Goal: Transaction & Acquisition: Purchase product/service

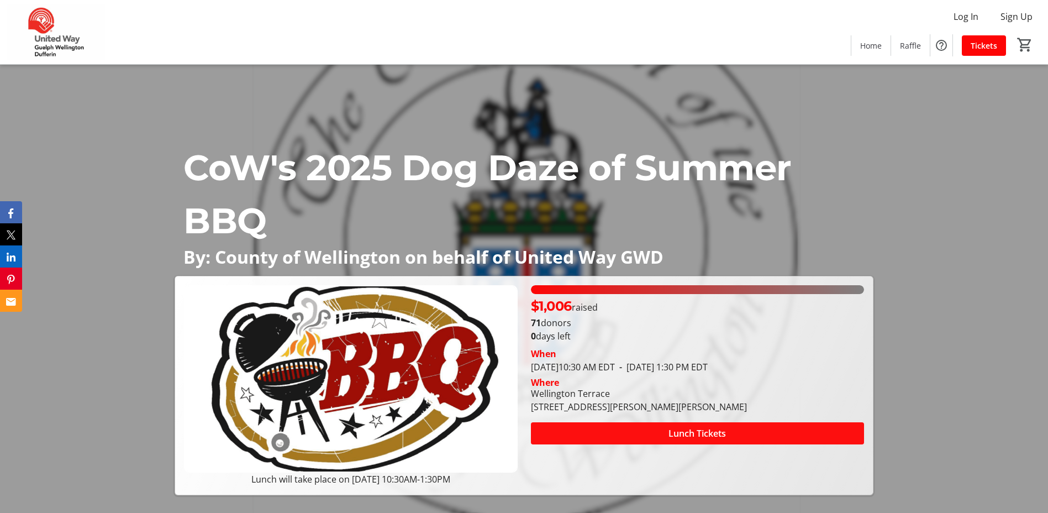
click at [652, 429] on span at bounding box center [697, 433] width 333 height 27
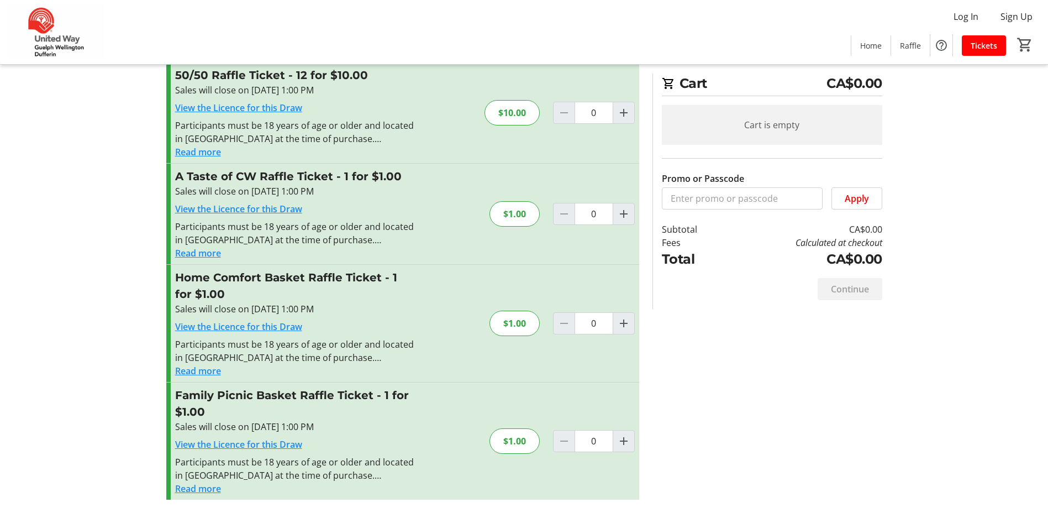
scroll to position [216, 0]
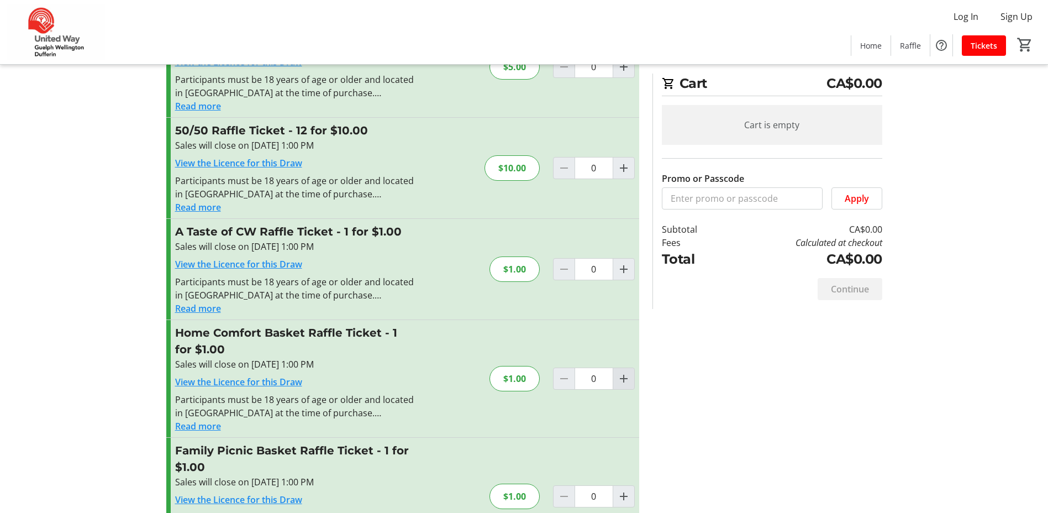
click at [621, 381] on mat-icon "Increment by one" at bounding box center [623, 378] width 13 height 13
type input "1"
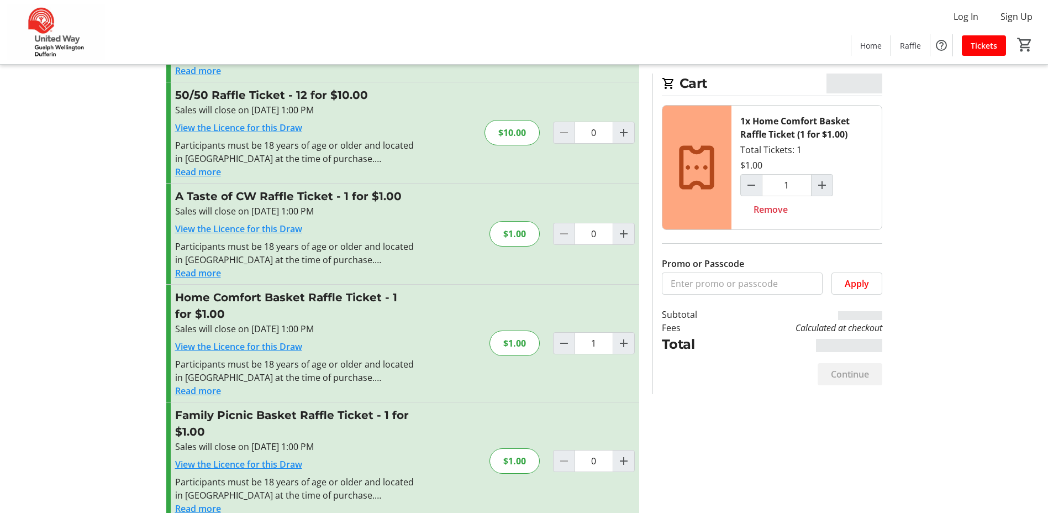
scroll to position [271, 0]
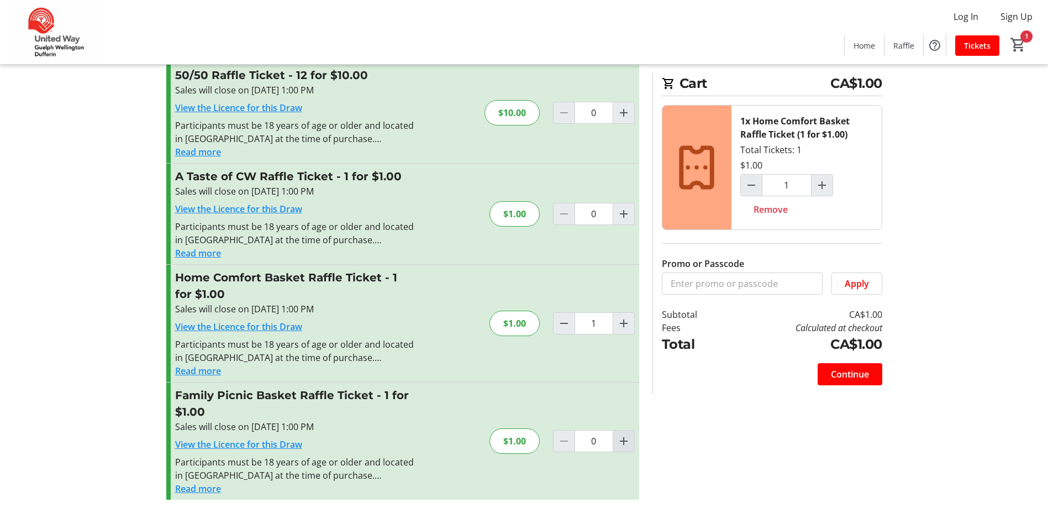
click at [625, 437] on mat-icon "Increment by one" at bounding box center [623, 440] width 13 height 13
type input "1"
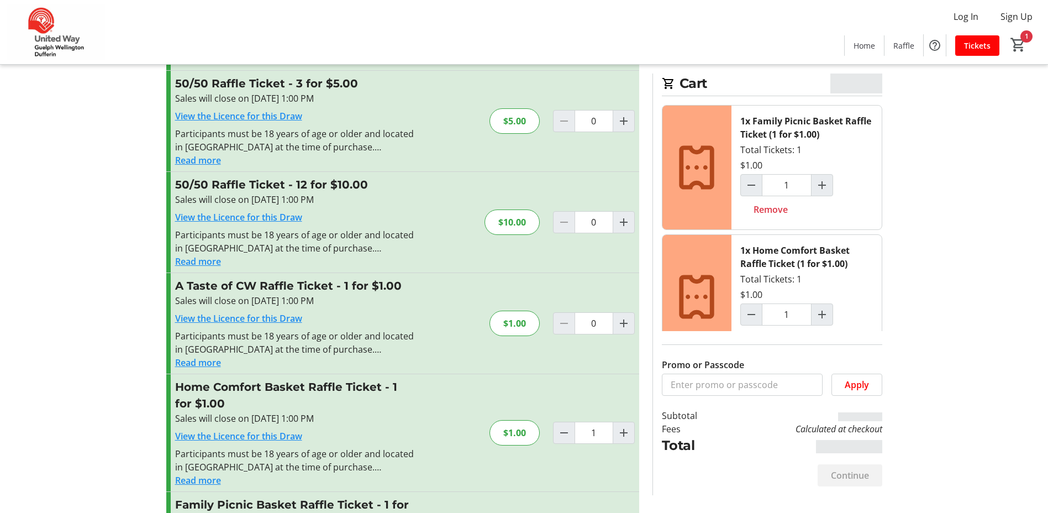
scroll to position [160, 0]
click at [624, 327] on mat-icon "Increment by one" at bounding box center [623, 324] width 13 height 13
type input "1"
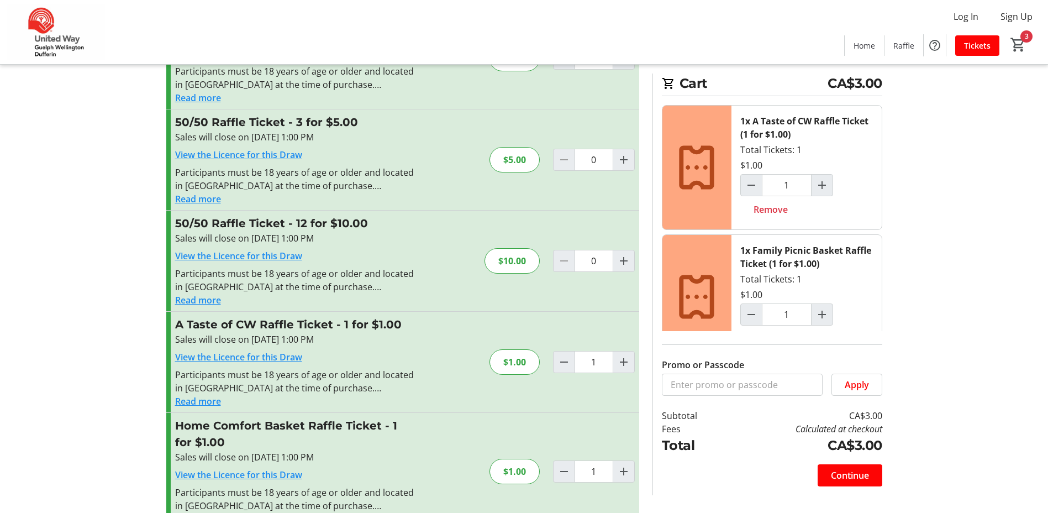
scroll to position [105, 0]
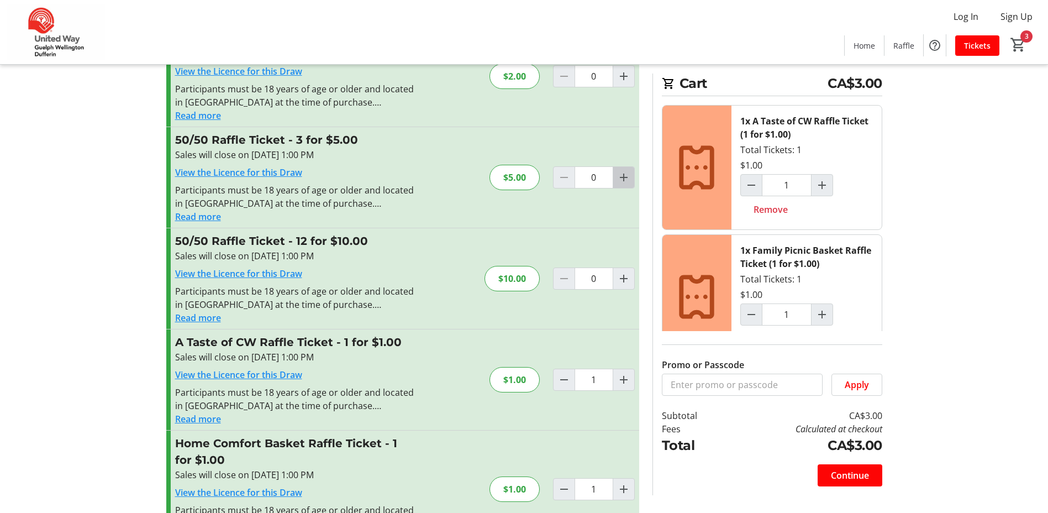
click at [626, 171] on mat-icon "Increment by one" at bounding box center [623, 177] width 13 height 13
type input "1"
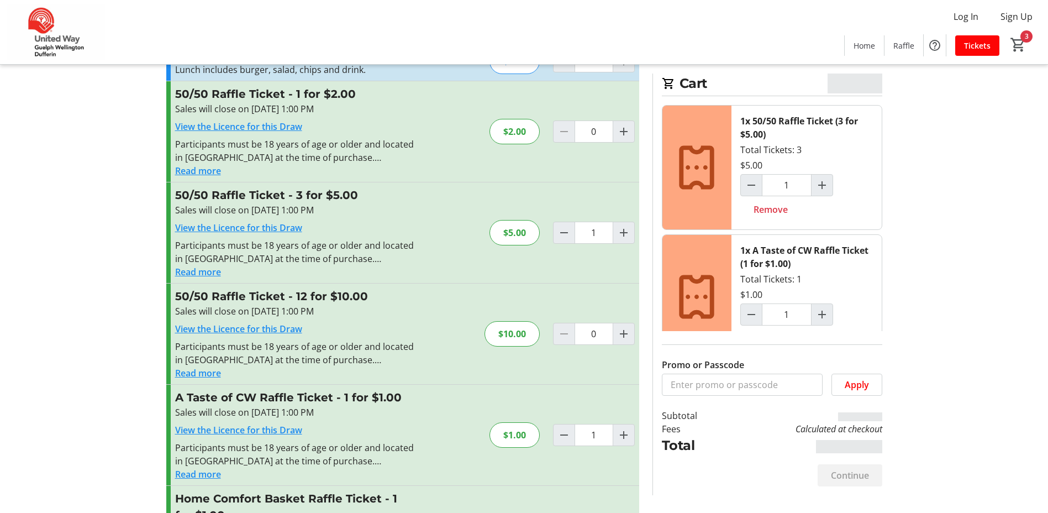
scroll to position [0, 0]
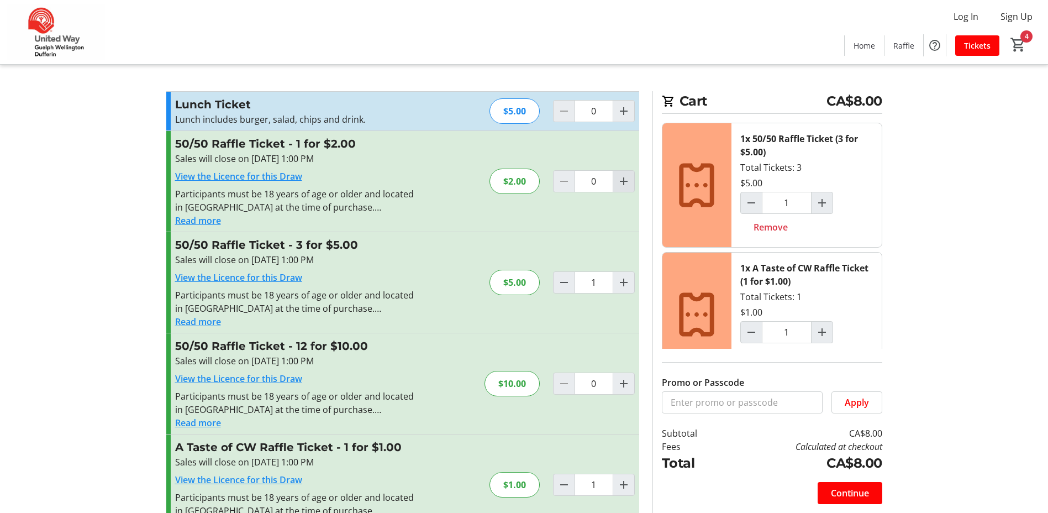
click at [621, 182] on mat-icon "Increment by one" at bounding box center [623, 181] width 13 height 13
type input "1"
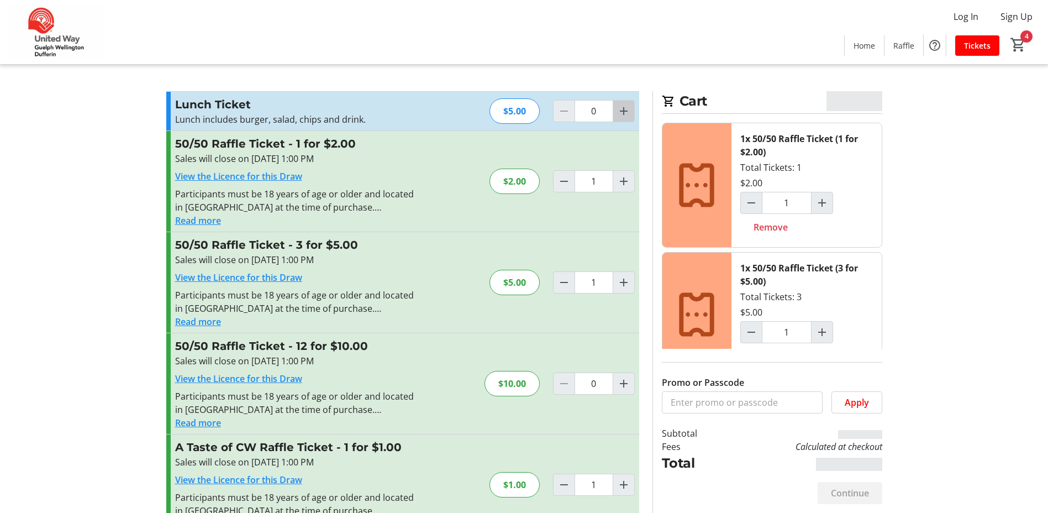
click at [627, 112] on mat-icon "Increment by one" at bounding box center [623, 110] width 13 height 13
type input "1"
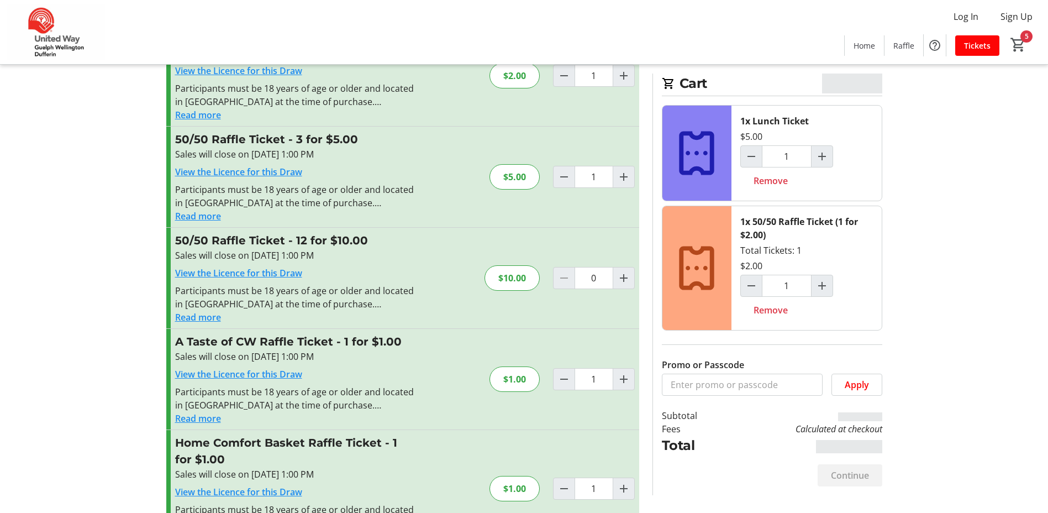
scroll to position [111, 0]
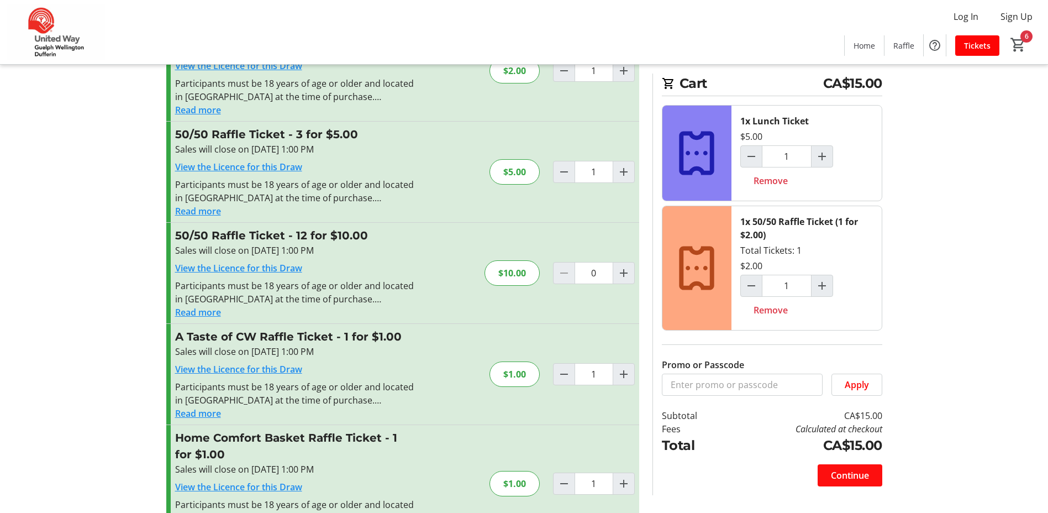
click at [854, 478] on span "Continue" at bounding box center [850, 475] width 38 height 13
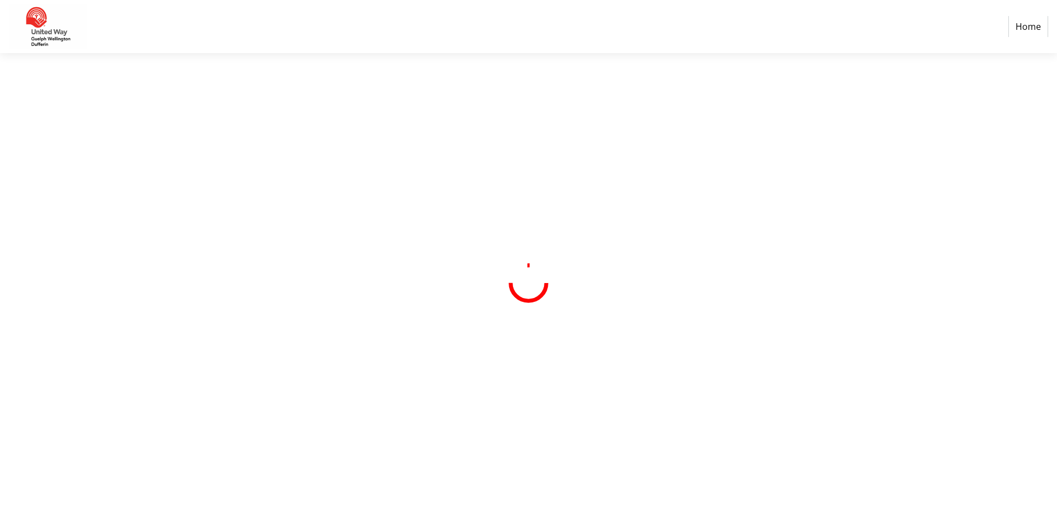
select select "CA"
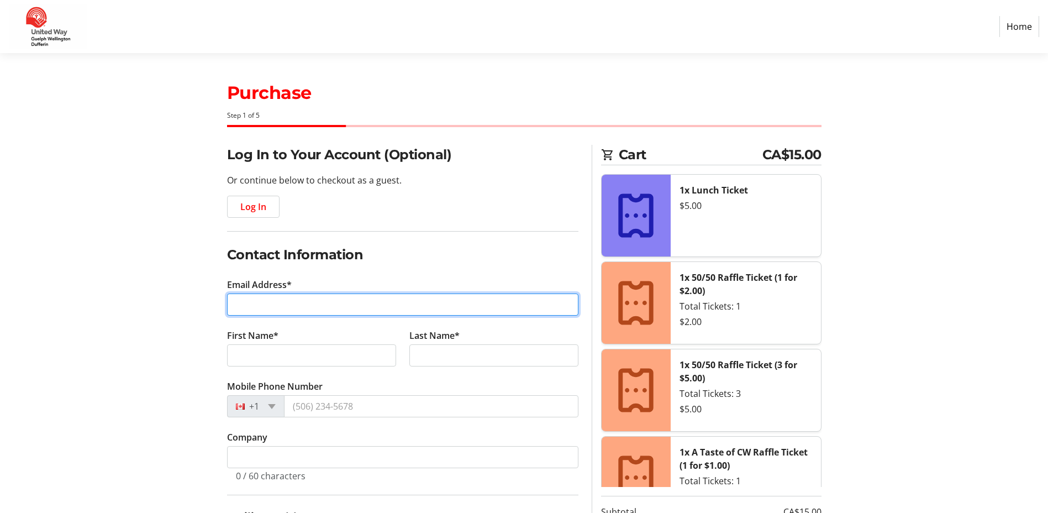
click at [359, 309] on input "Email Address*" at bounding box center [402, 304] width 351 height 22
type input "[PERSON_NAME][EMAIL_ADDRESS][DOMAIN_NAME]"
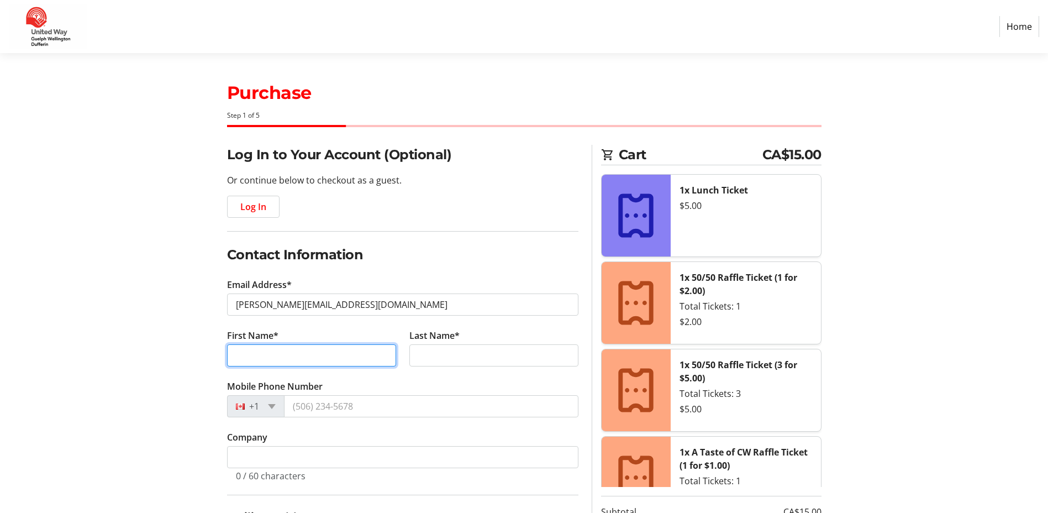
type input "[PERSON_NAME]"
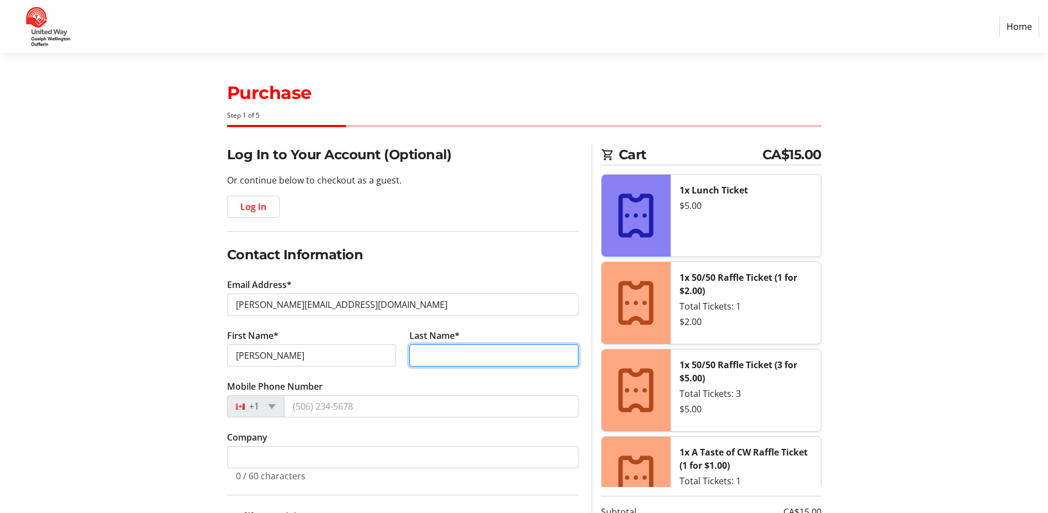
type input "Ecclestone"
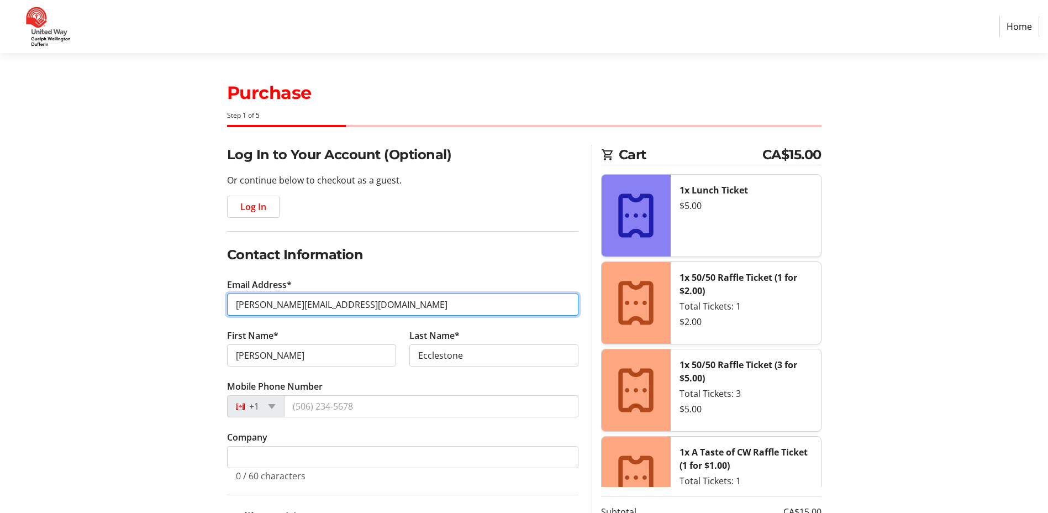
scroll to position [55, 0]
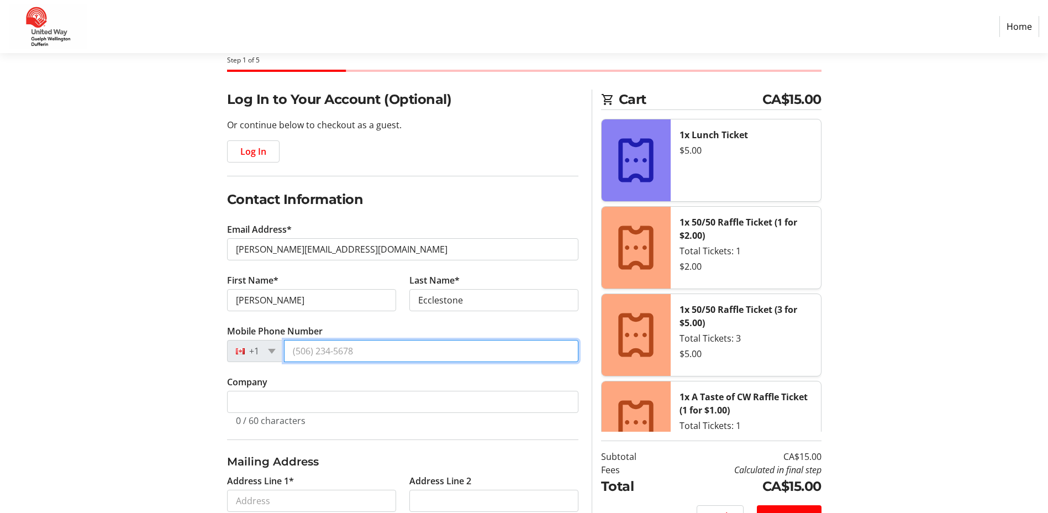
click at [385, 353] on input "Mobile Phone Number" at bounding box center [431, 351] width 295 height 22
type input "[PHONE_NUMBER]"
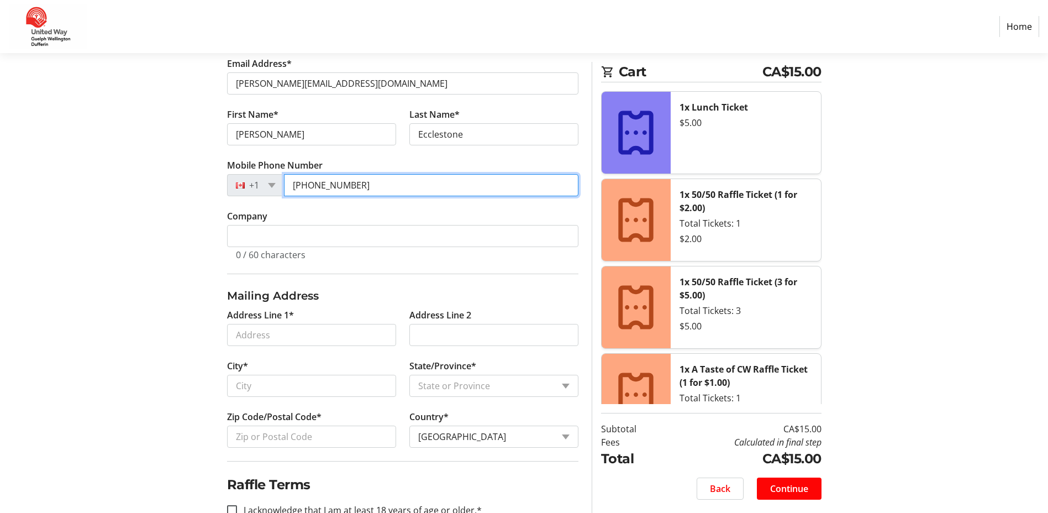
scroll to position [276, 0]
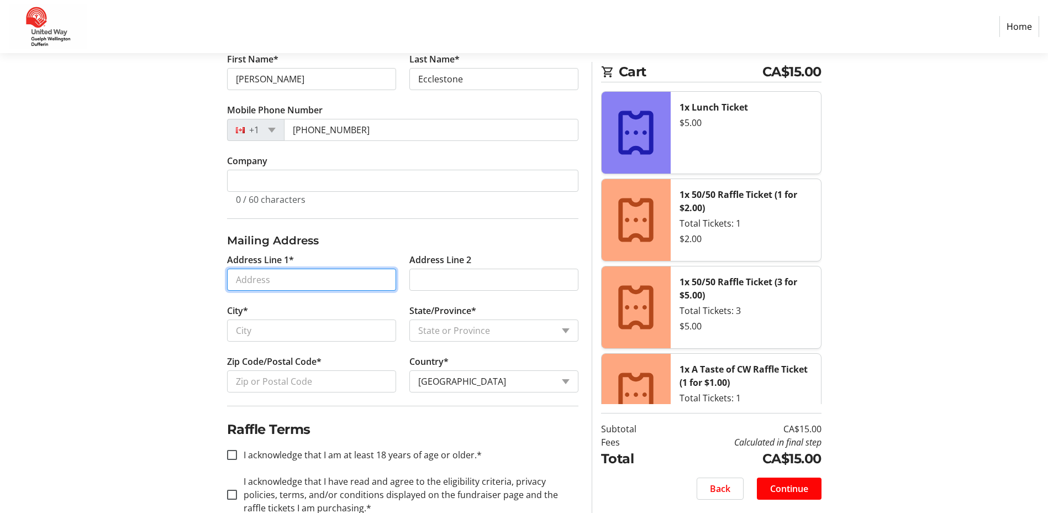
click at [295, 275] on input "Address Line 1*" at bounding box center [311, 280] width 169 height 22
type input "474 Wellington Care Home"
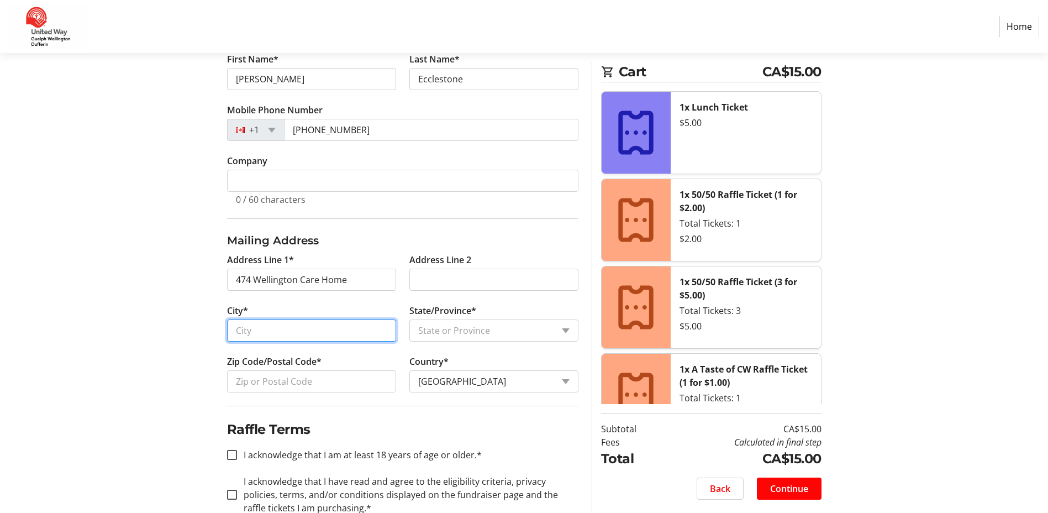
type input "Fergus"
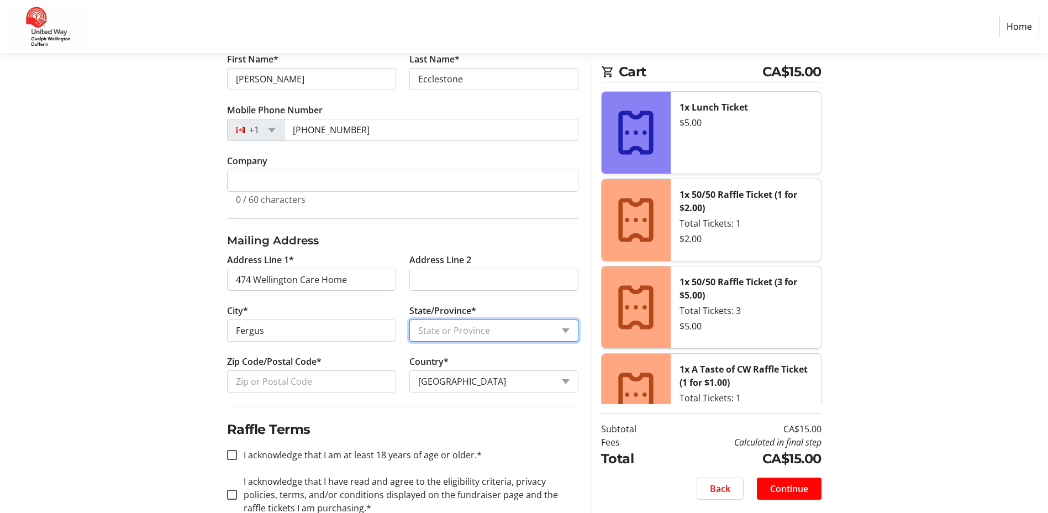
select select "ON"
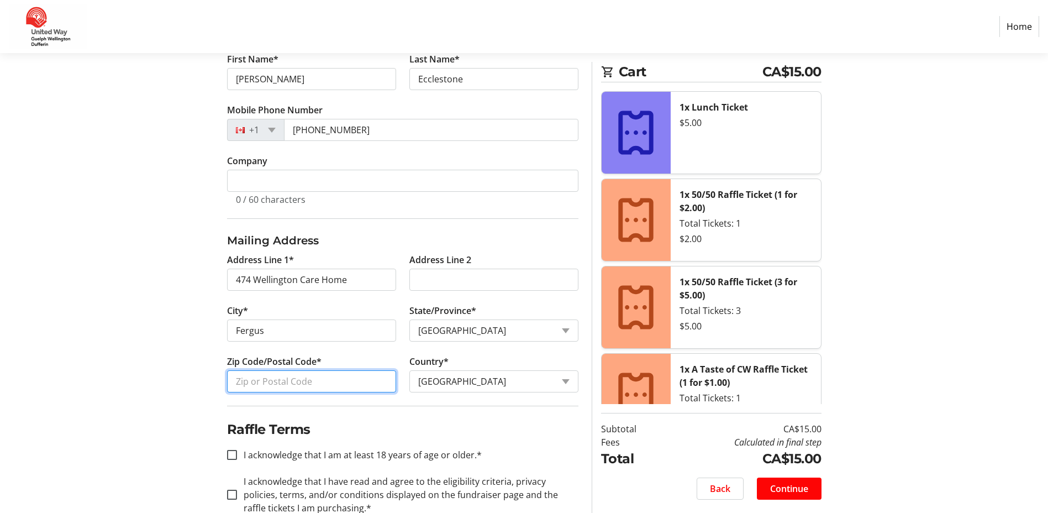
type input "N1M 0A1"
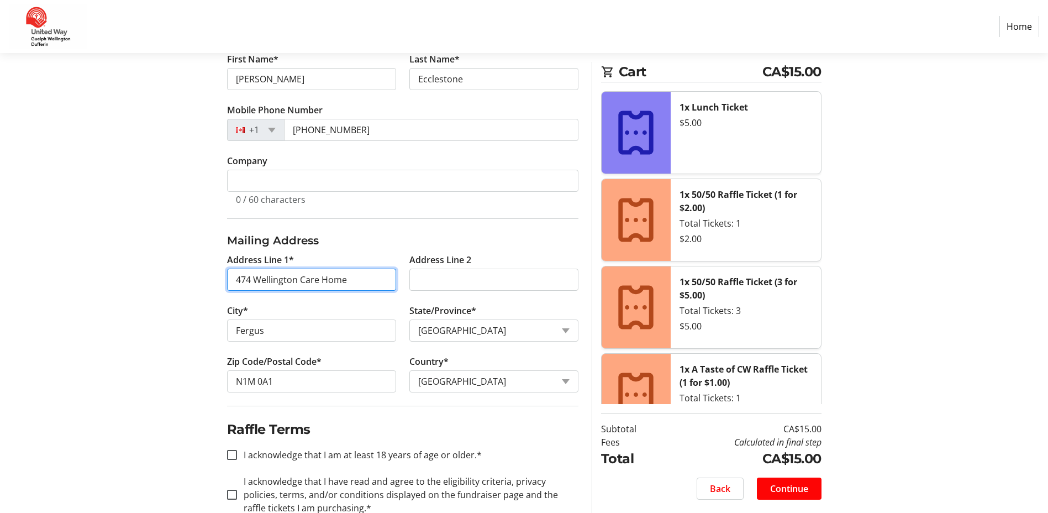
click at [369, 285] on input "474 Wellington Care Home" at bounding box center [311, 280] width 169 height 22
drag, startPoint x: 358, startPoint y: 278, endPoint x: 184, endPoint y: 280, distance: 173.5
click at [184, 280] on div "Log In to Your Account (Optional) Or continue below to checkout as a guest. Log…" at bounding box center [524, 204] width 729 height 673
type input "[STREET_ADDRESS][PERSON_NAME]"
type input "[GEOGRAPHIC_DATA]"
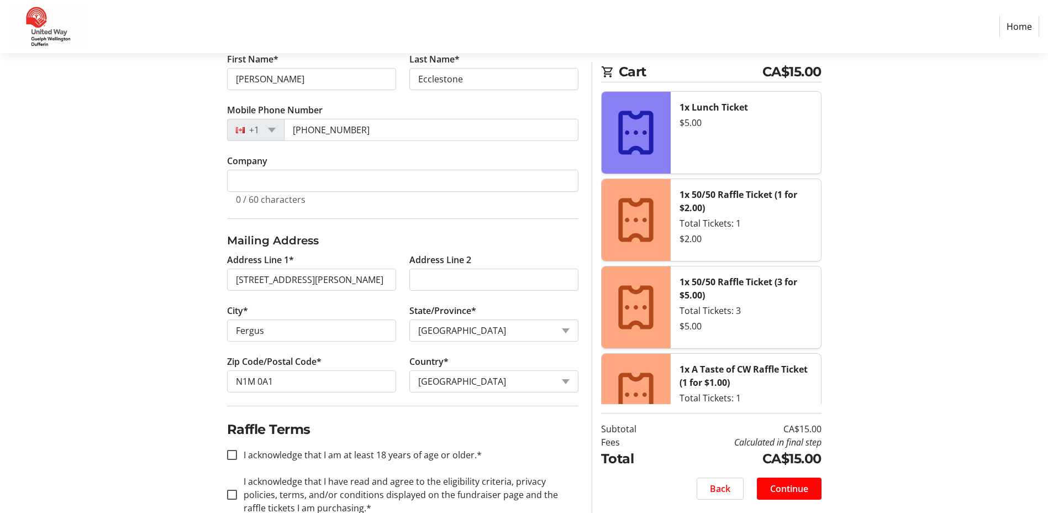
type input "N0B 1S0"
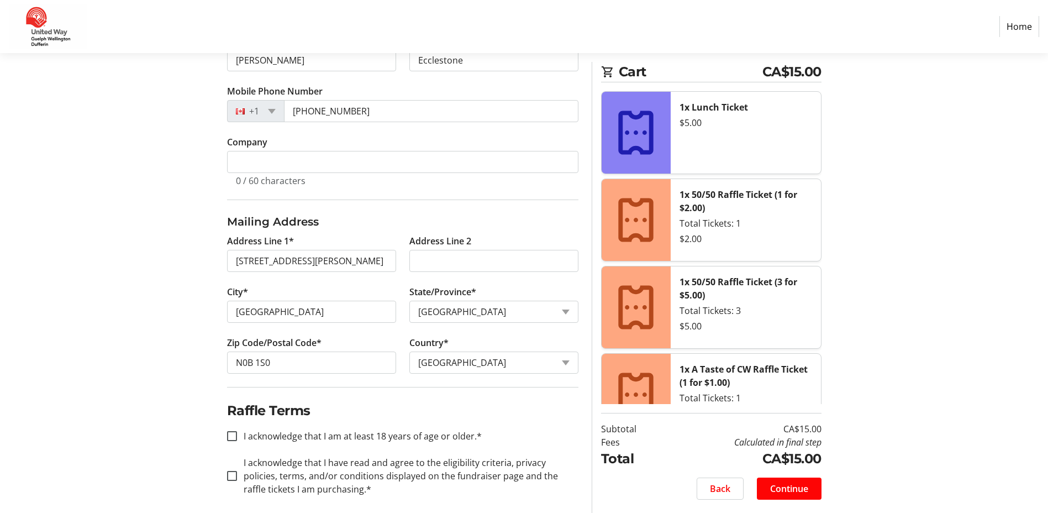
scroll to position [304, 0]
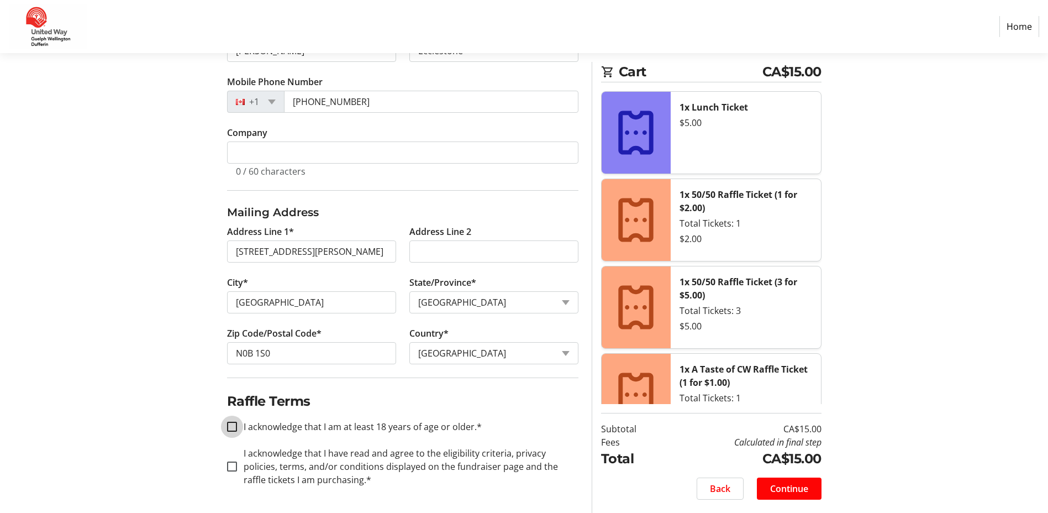
click at [235, 423] on input "I acknowledge that I am at least 18 years of age or older.*" at bounding box center [232, 427] width 10 height 10
checkbox input "true"
click at [227, 472] on div at bounding box center [232, 466] width 27 height 27
checkbox input "true"
click at [800, 491] on span "Continue" at bounding box center [789, 488] width 38 height 13
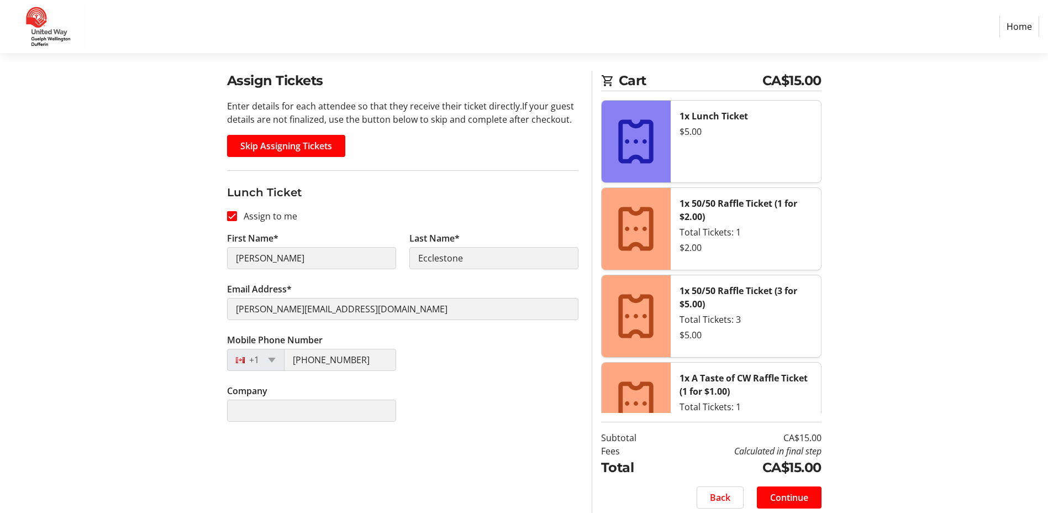
scroll to position [83, 0]
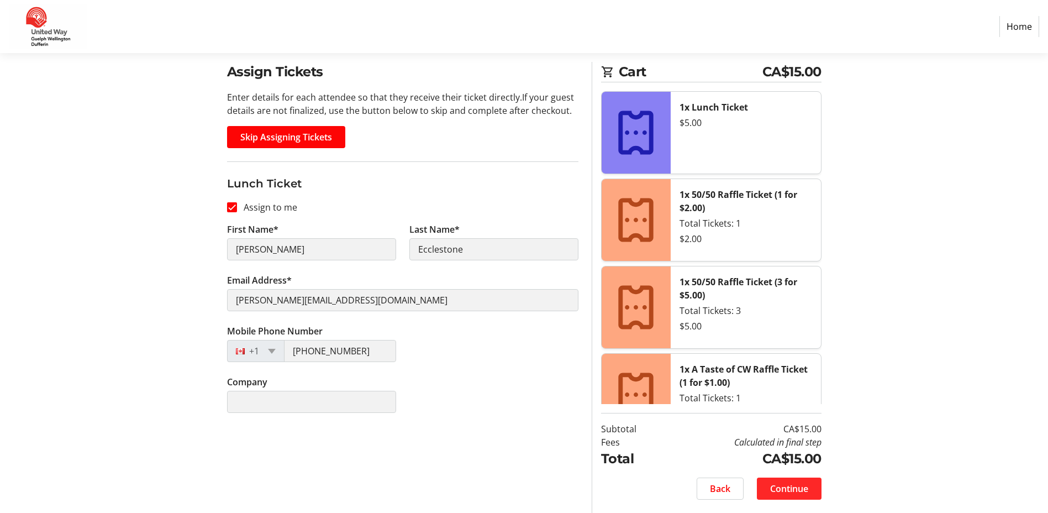
click at [796, 496] on span at bounding box center [789, 488] width 65 height 27
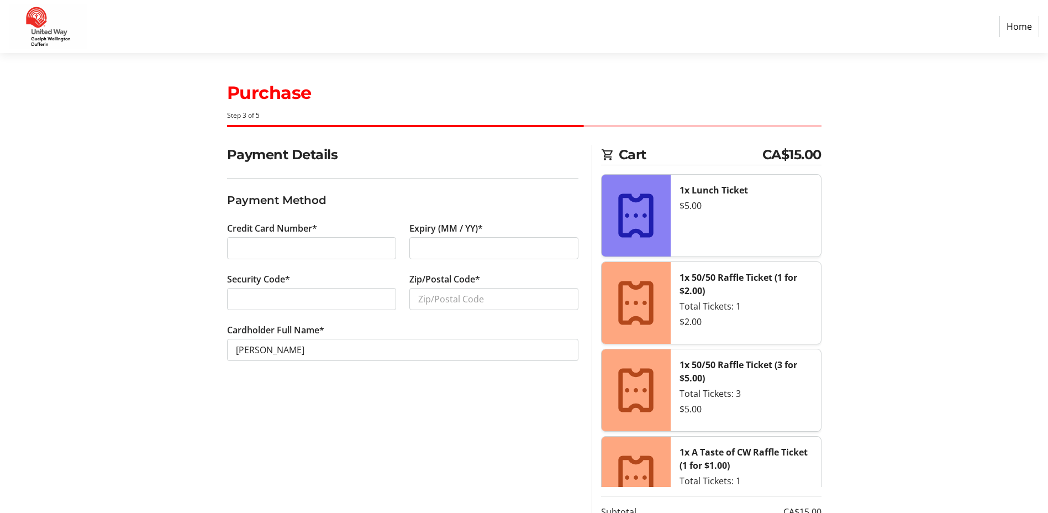
click at [454, 241] on div at bounding box center [493, 248] width 169 height 22
click at [434, 307] on input "Zip/Postal Code*" at bounding box center [493, 299] width 169 height 22
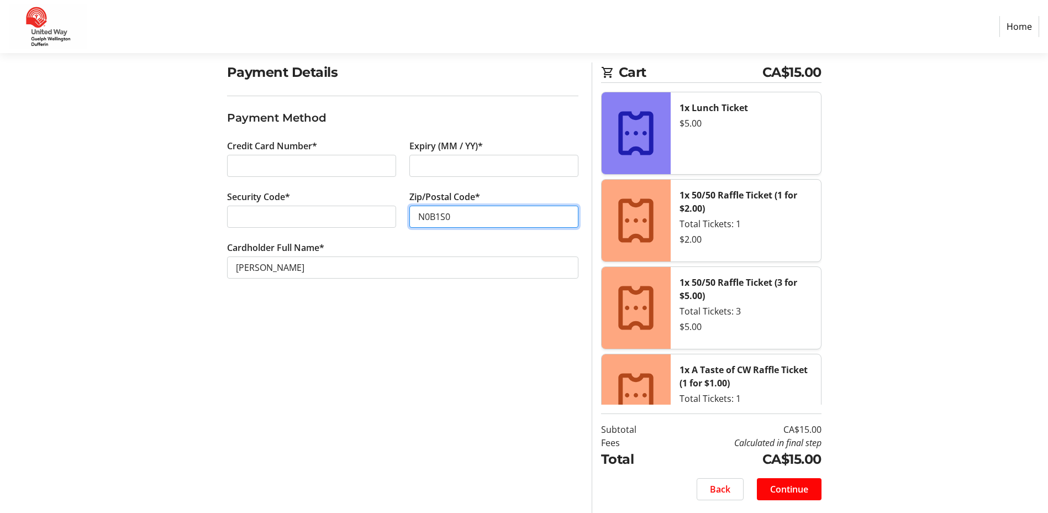
scroll to position [83, 0]
type input "N0B1S0"
click at [804, 492] on span "Continue" at bounding box center [789, 488] width 38 height 13
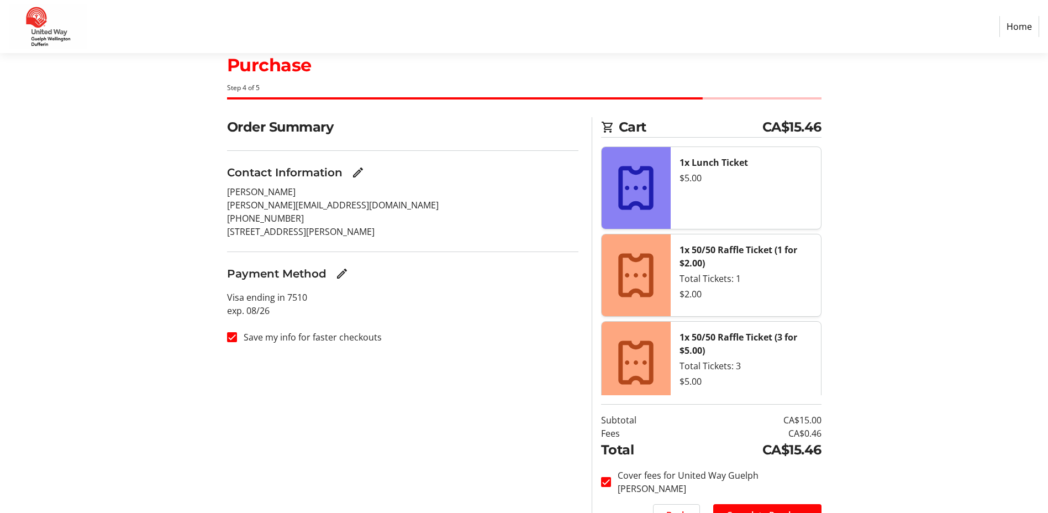
scroll to position [83, 0]
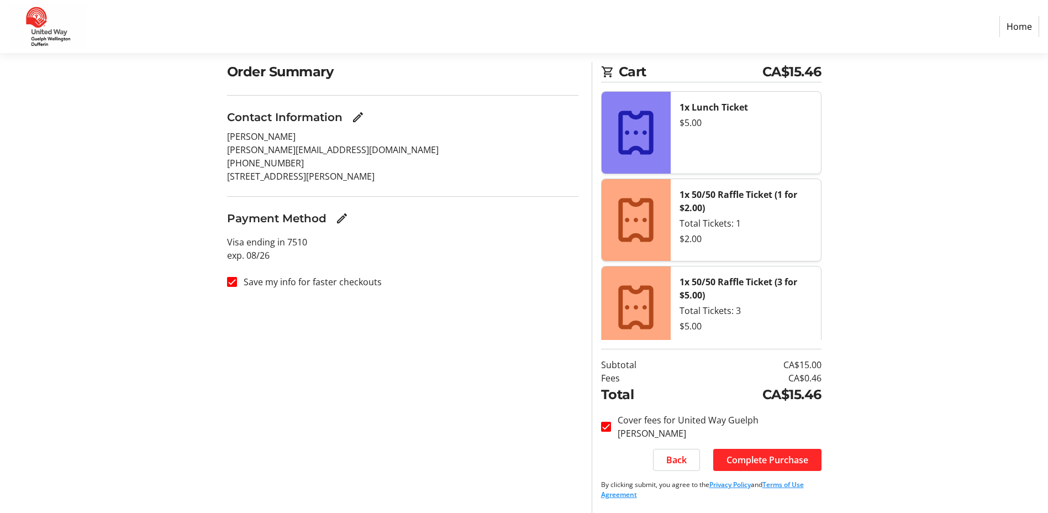
click at [800, 460] on span "Complete Purchase" at bounding box center [768, 459] width 82 height 13
